Goal: Task Accomplishment & Management: Manage account settings

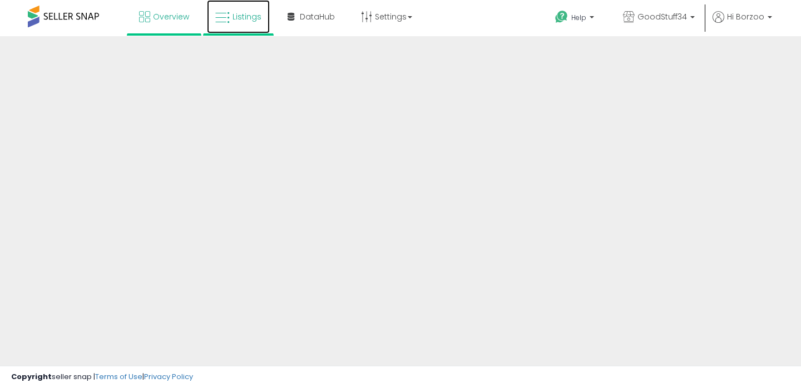
click at [239, 24] on link "Listings" at bounding box center [238, 16] width 63 height 33
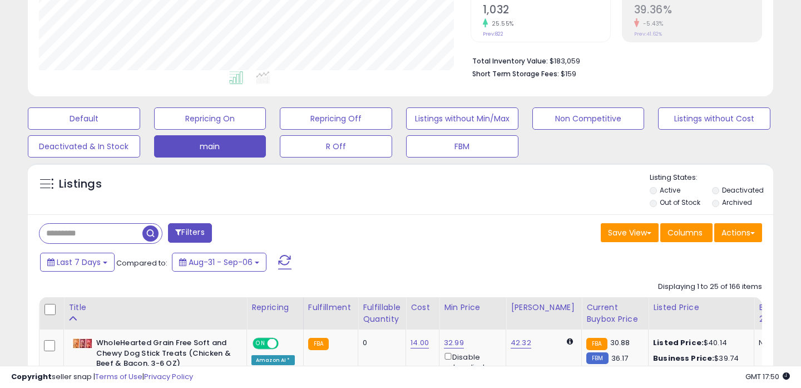
scroll to position [316, 0]
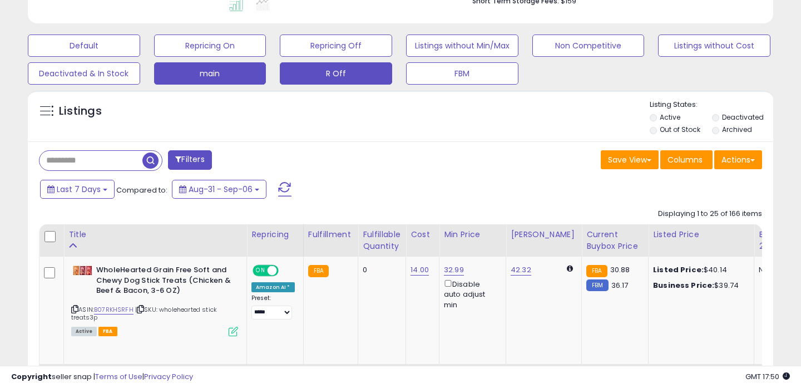
click at [316, 73] on button "R Off" at bounding box center [336, 73] width 112 height 22
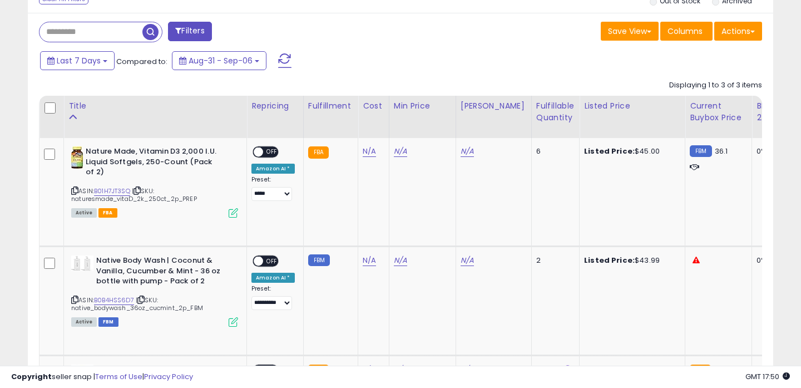
scroll to position [228, 431]
click at [75, 191] on icon at bounding box center [74, 190] width 7 height 6
click at [370, 152] on link "N/A" at bounding box center [369, 151] width 13 height 11
type input "****"
click button "submit" at bounding box center [401, 123] width 19 height 17
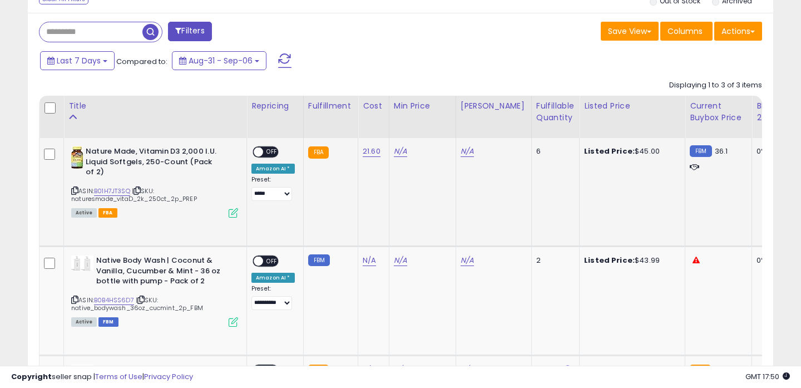
click at [131, 185] on div "ASIN: B01H7JT3SQ | SKU: naturesmade_vitaD_2k_250ct_2p_PREP Active FBA" at bounding box center [154, 181] width 167 height 70
click at [123, 190] on link "B01H7JT3SQ" at bounding box center [112, 190] width 36 height 9
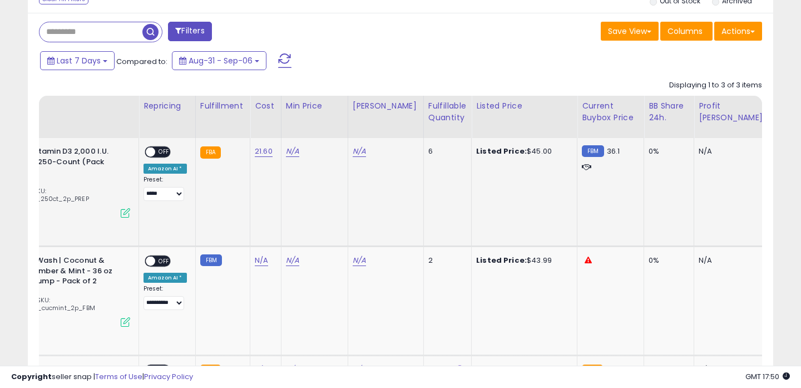
scroll to position [0, 0]
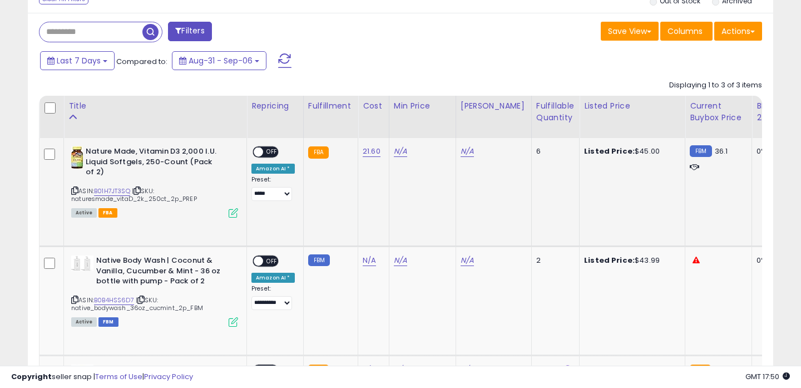
click at [405, 147] on div "N/A" at bounding box center [420, 151] width 53 height 10
click at [395, 150] on link "N/A" at bounding box center [400, 151] width 13 height 11
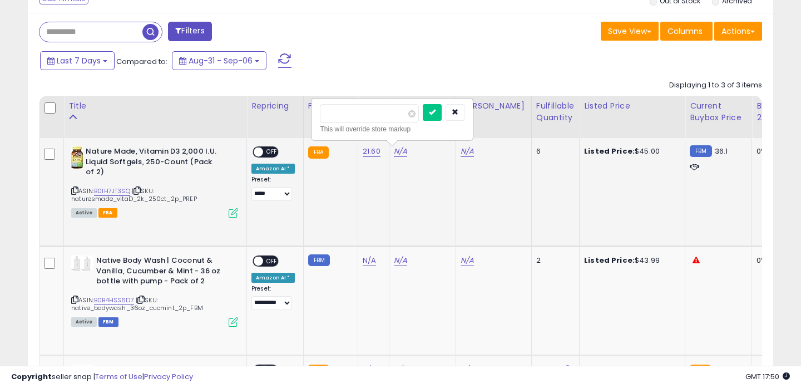
type input "*****"
click button "submit" at bounding box center [432, 112] width 19 height 17
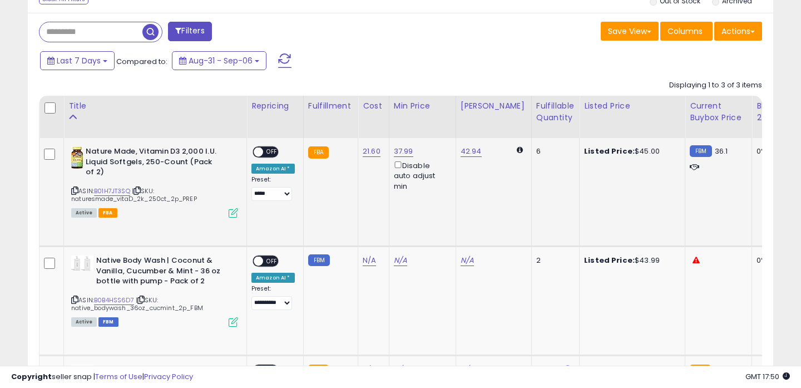
click at [272, 151] on span "OFF" at bounding box center [272, 151] width 18 height 9
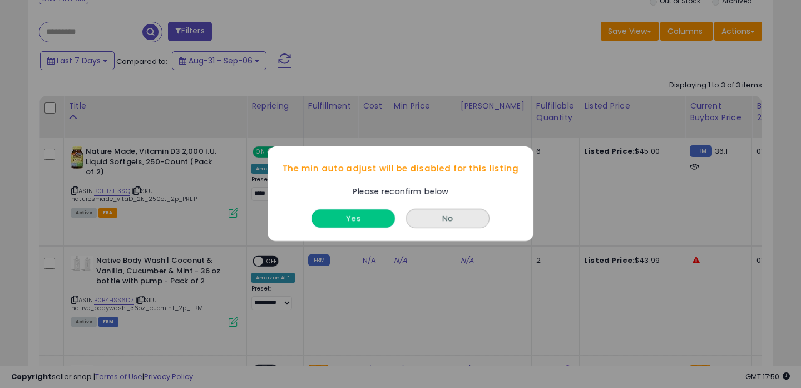
click at [366, 217] on button "Yes" at bounding box center [352, 219] width 83 height 18
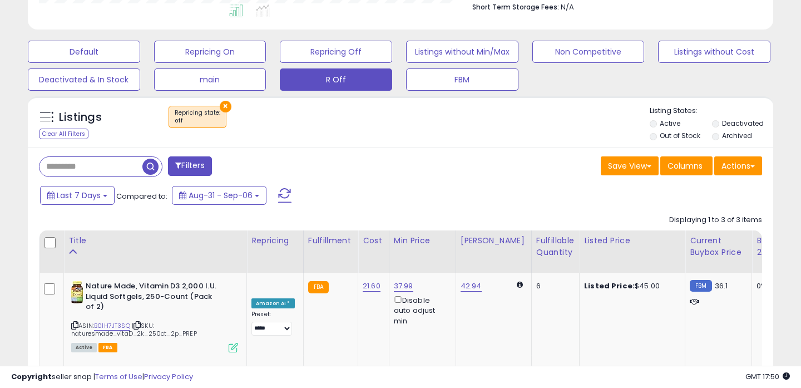
scroll to position [253, 0]
